Goal: Transaction & Acquisition: Purchase product/service

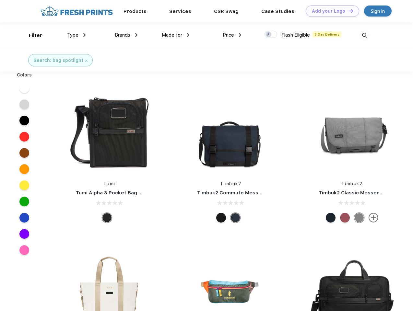
scroll to position [0, 0]
click at [330, 11] on link "Add your Logo Design Tool" at bounding box center [333, 11] width 54 height 11
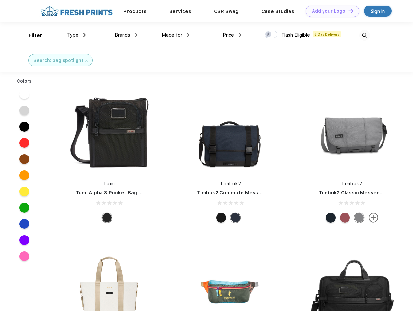
click at [31, 35] on div "Filter" at bounding box center [35, 35] width 13 height 7
click at [77, 35] on span "Type" at bounding box center [72, 35] width 11 height 6
click at [126, 35] on span "Brands" at bounding box center [123, 35] width 16 height 6
click at [176, 35] on span "Made for" at bounding box center [172, 35] width 20 height 6
click at [232, 35] on span "Price" at bounding box center [228, 35] width 11 height 6
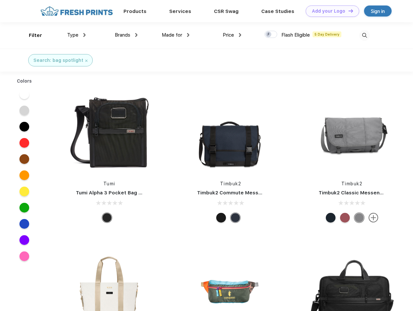
click at [271, 35] on div at bounding box center [271, 34] width 13 height 7
click at [269, 35] on input "checkbox" at bounding box center [267, 32] width 4 height 4
click at [364, 35] on img at bounding box center [364, 35] width 11 height 11
